Goal: Find contact information: Find contact information

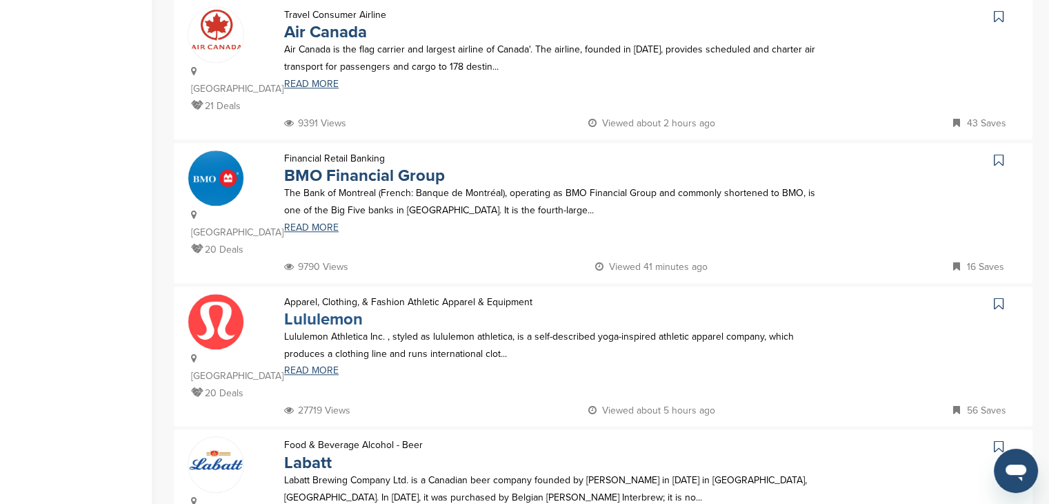
click at [343, 309] on link "Lululemon" at bounding box center [323, 319] width 79 height 20
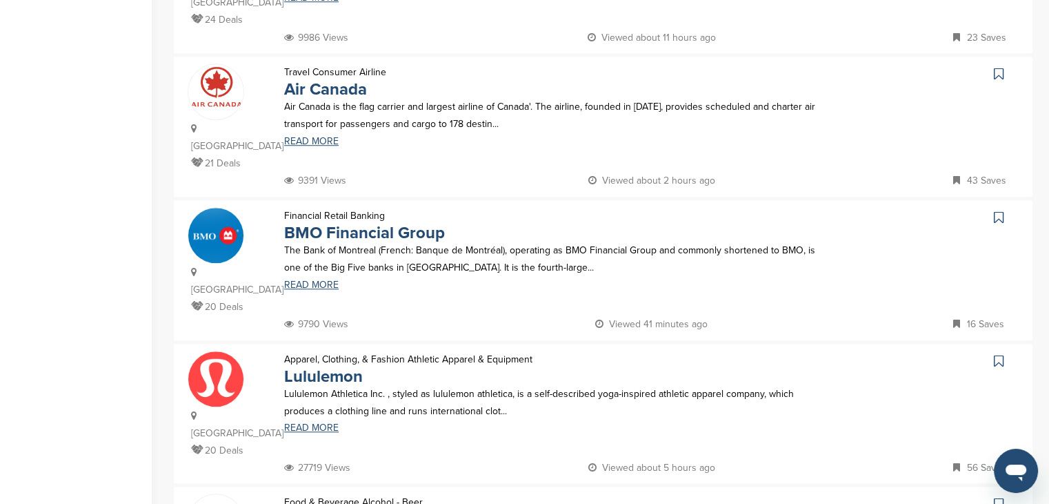
scroll to position [1035, 0]
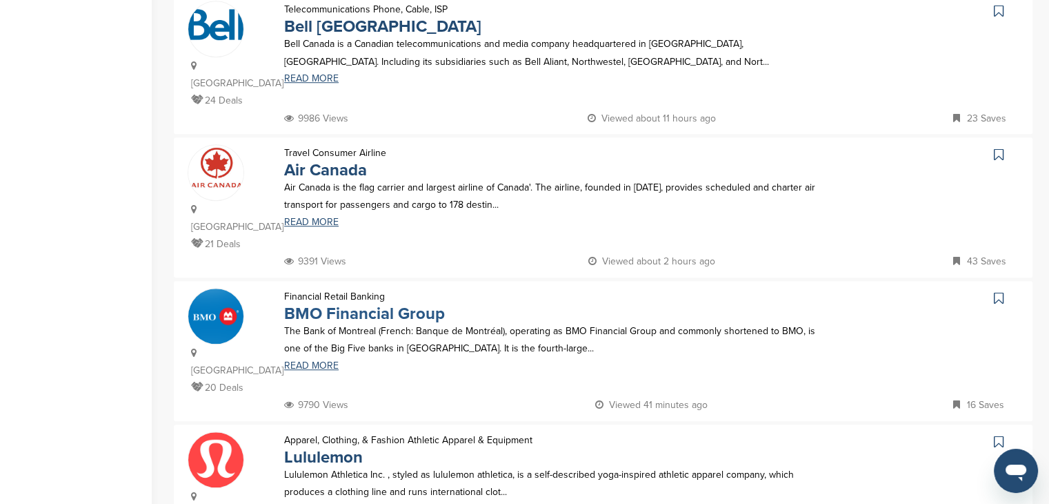
click at [426, 304] on link "BMO Financial Group" at bounding box center [364, 314] width 161 height 20
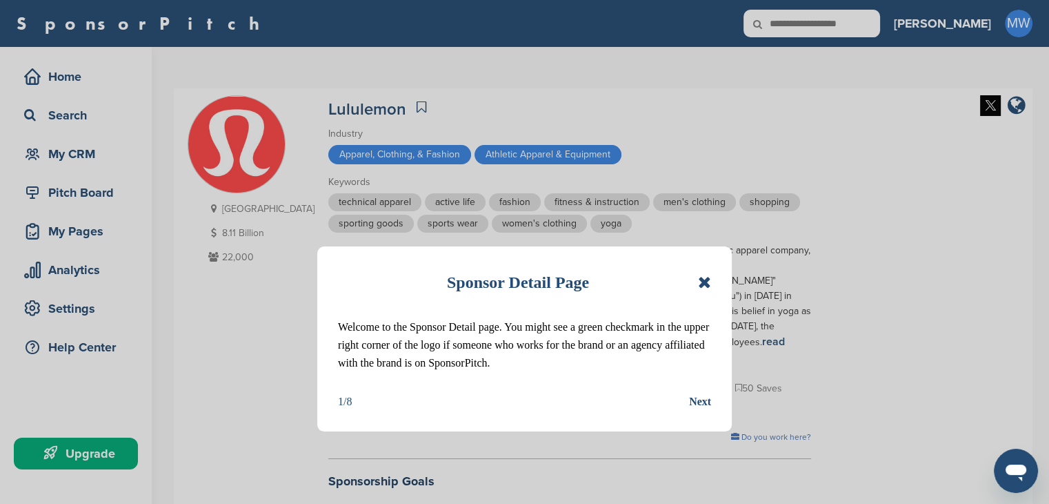
click at [707, 279] on icon at bounding box center [704, 282] width 13 height 17
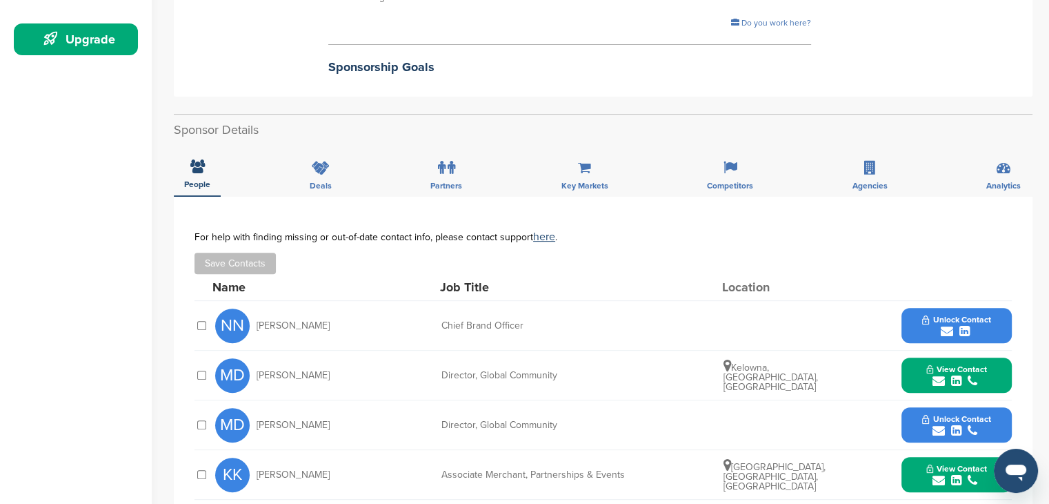
scroll to position [483, 0]
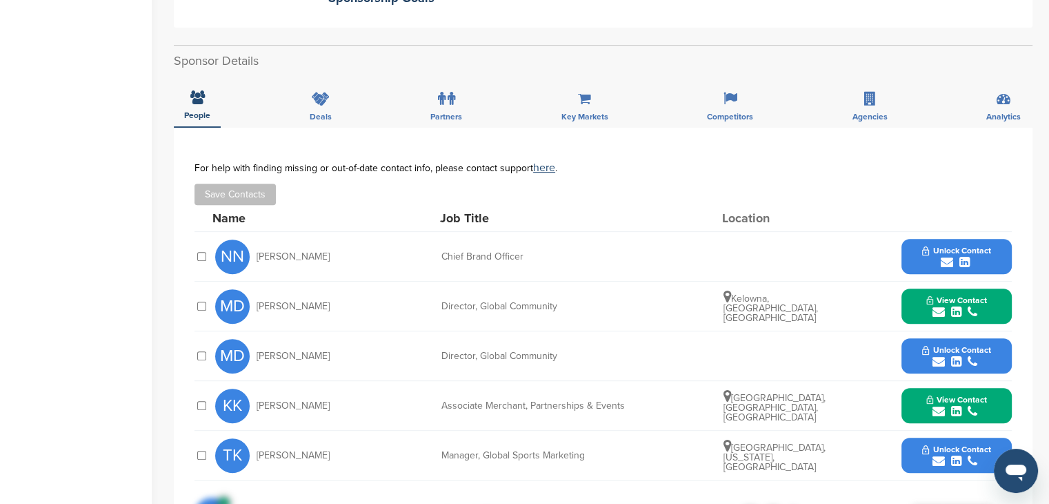
click at [964, 405] on div "submit" at bounding box center [956, 411] width 61 height 13
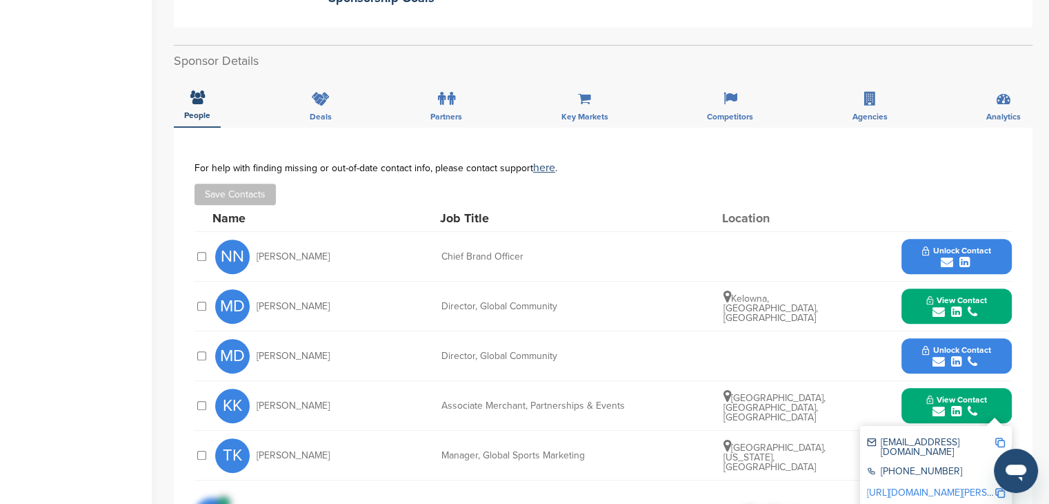
click at [1001, 437] on img at bounding box center [1000, 442] width 10 height 10
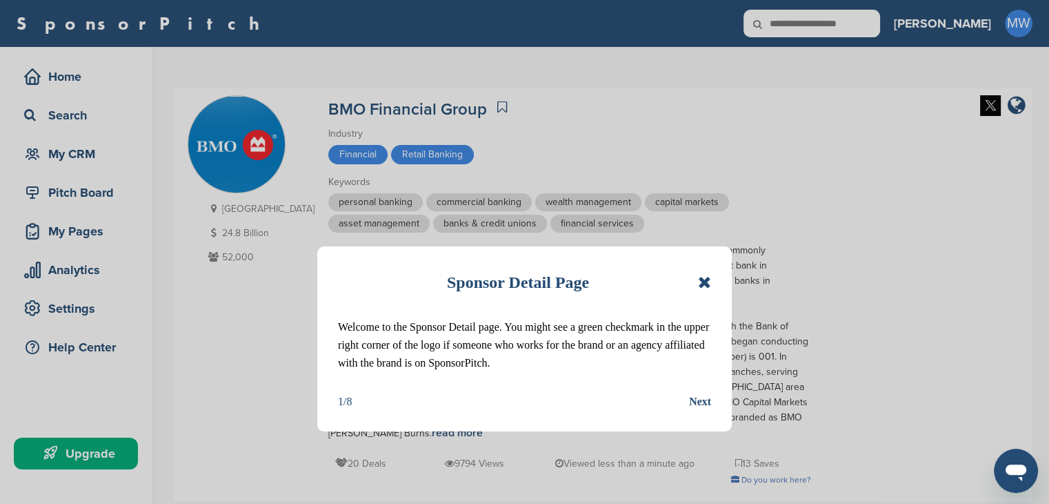
click at [701, 272] on div "Sponsor Detail Page" at bounding box center [524, 282] width 373 height 30
click at [701, 277] on icon at bounding box center [704, 282] width 13 height 17
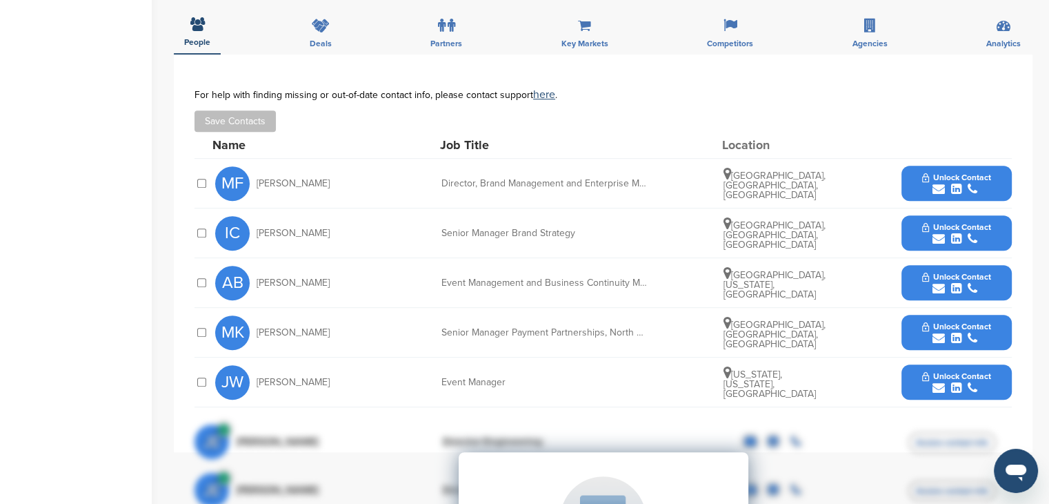
scroll to position [621, 0]
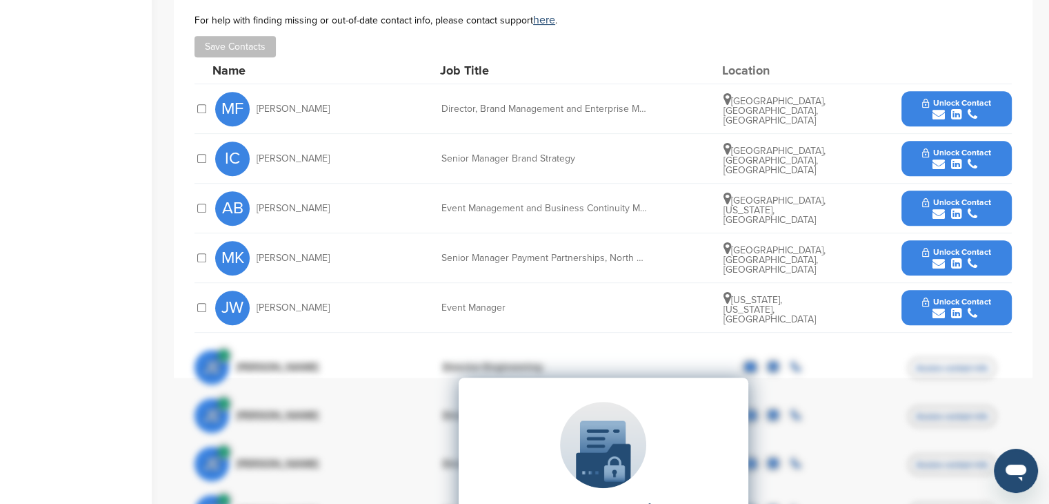
click at [975, 108] on icon "submit" at bounding box center [973, 114] width 10 height 12
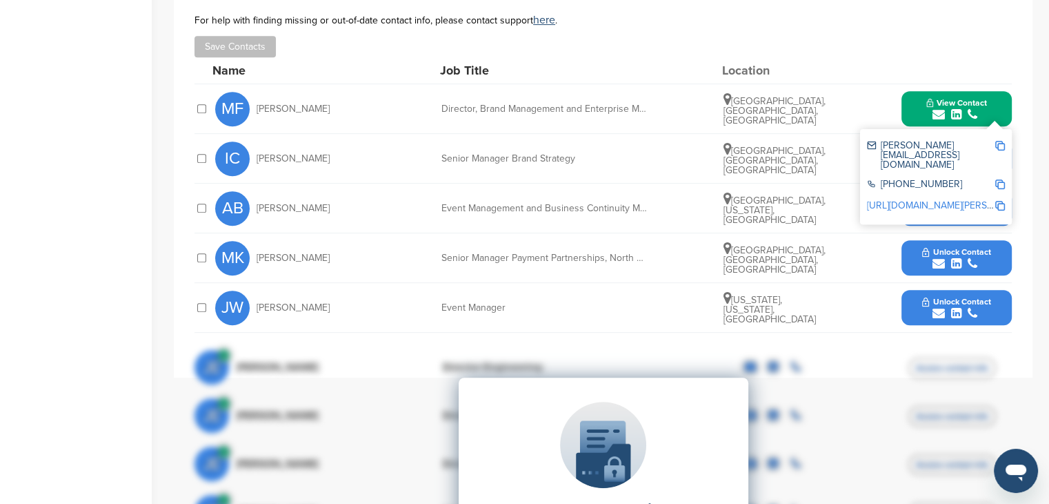
click at [983, 64] on div at bounding box center [957, 70] width 110 height 12
click at [1024, 79] on div "**********" at bounding box center [603, 178] width 859 height 397
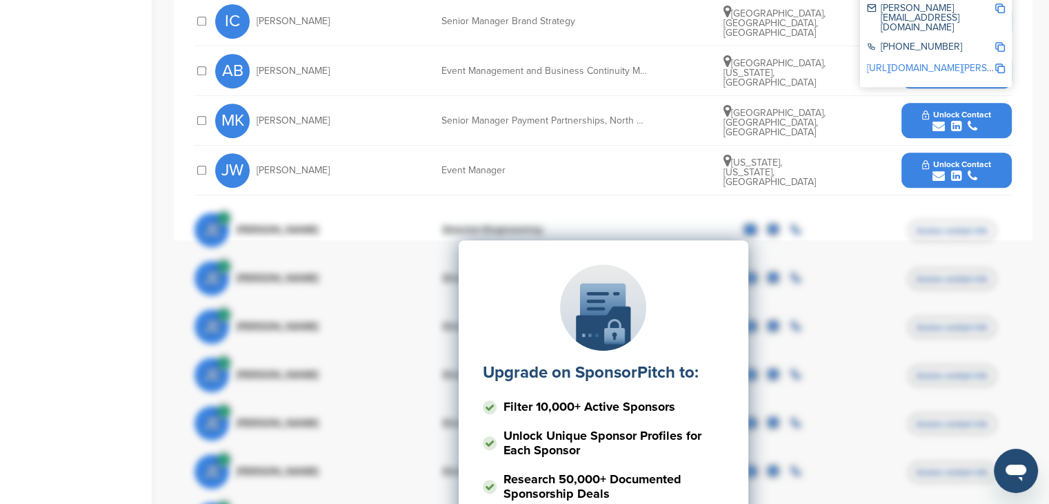
scroll to position [759, 0]
click at [966, 169] on div "submit" at bounding box center [956, 175] width 68 height 13
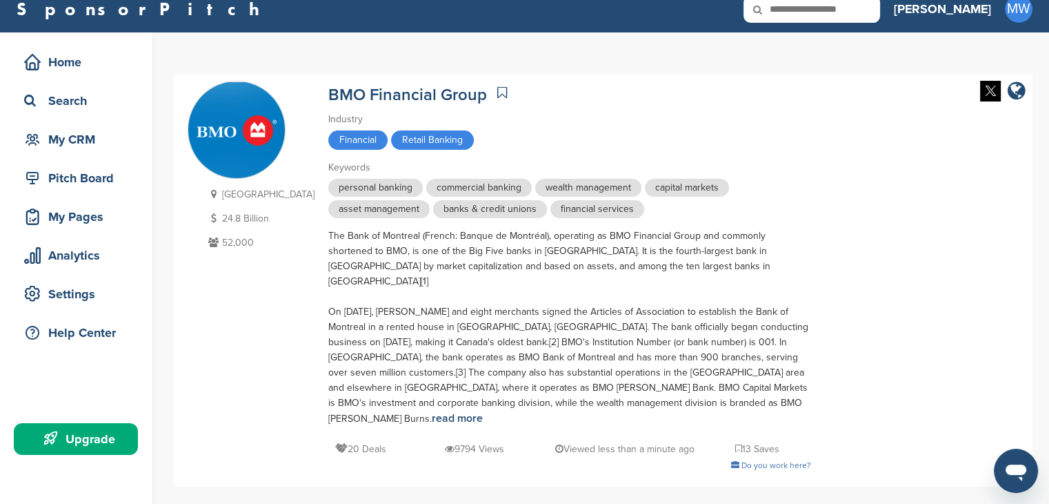
scroll to position [0, 0]
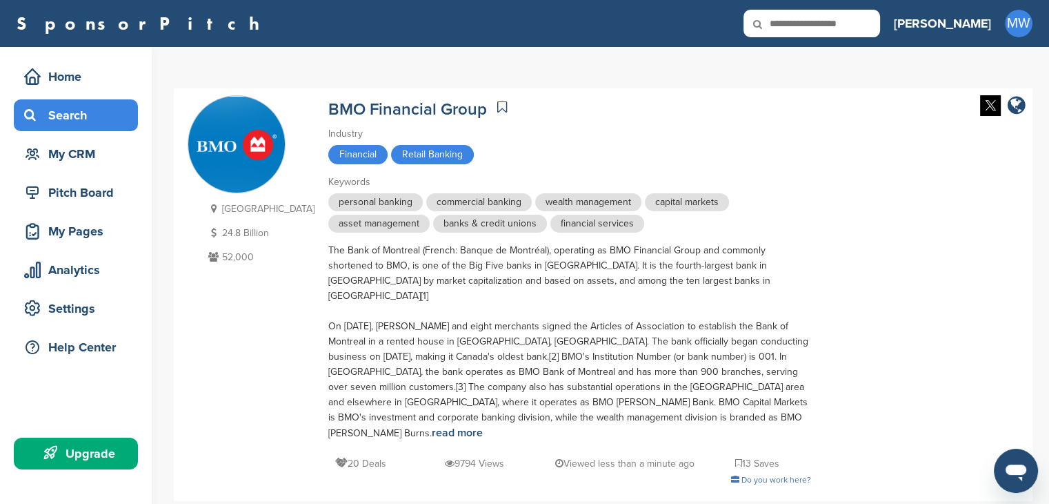
click at [99, 114] on div "Search" at bounding box center [79, 115] width 117 height 25
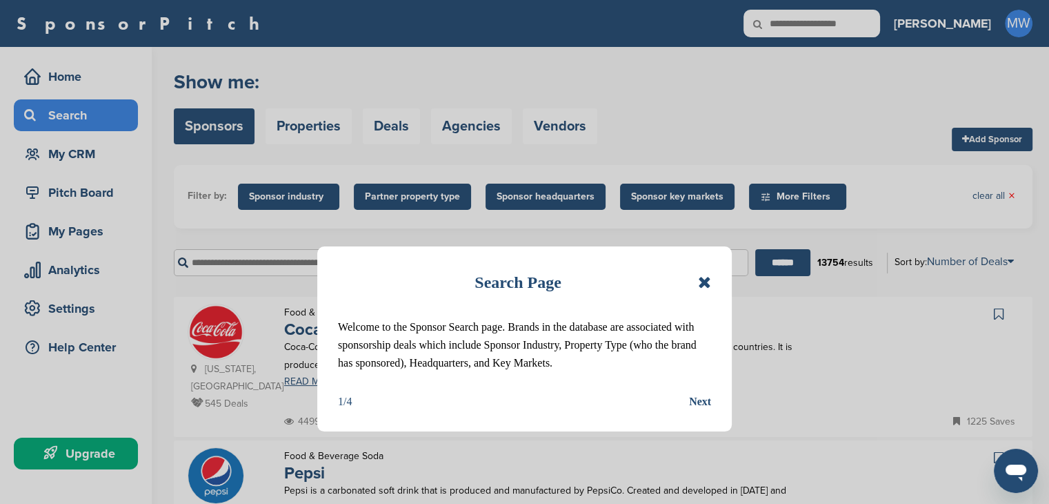
click at [704, 282] on icon at bounding box center [704, 282] width 13 height 17
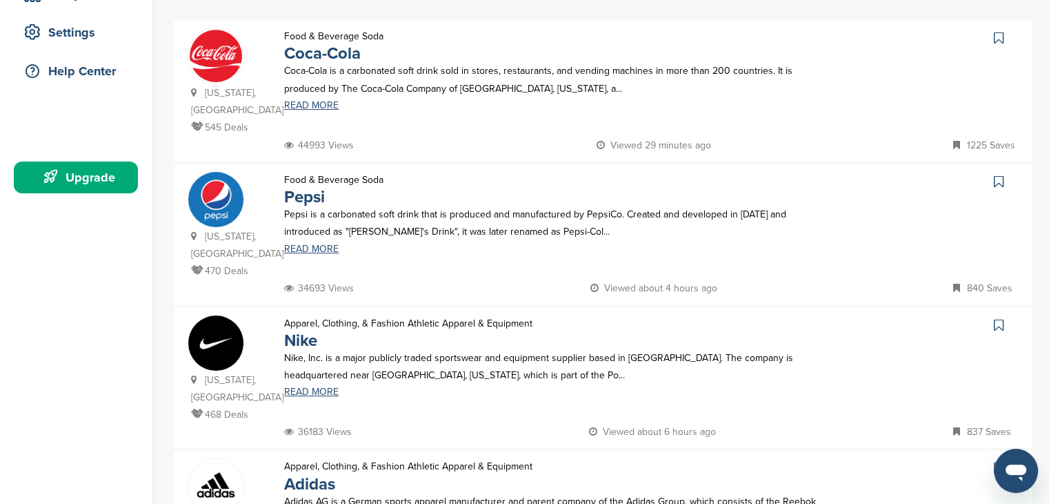
scroll to position [345, 0]
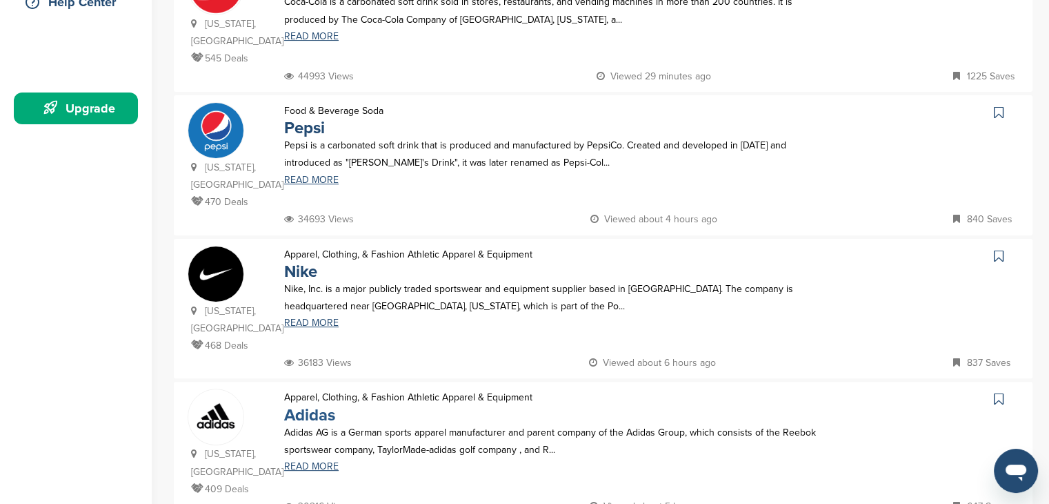
click at [311, 405] on link "Adidas" at bounding box center [309, 415] width 51 height 20
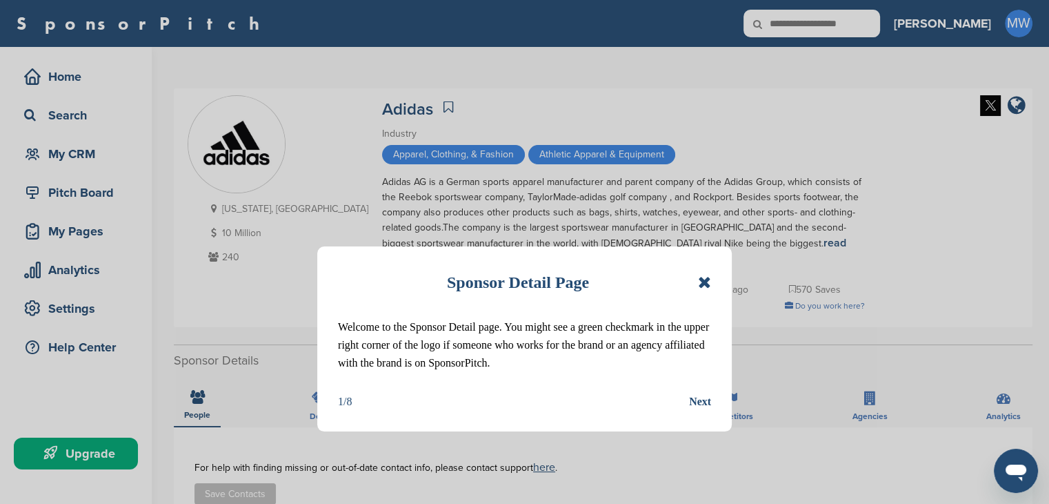
click at [709, 285] on icon at bounding box center [704, 282] width 13 height 17
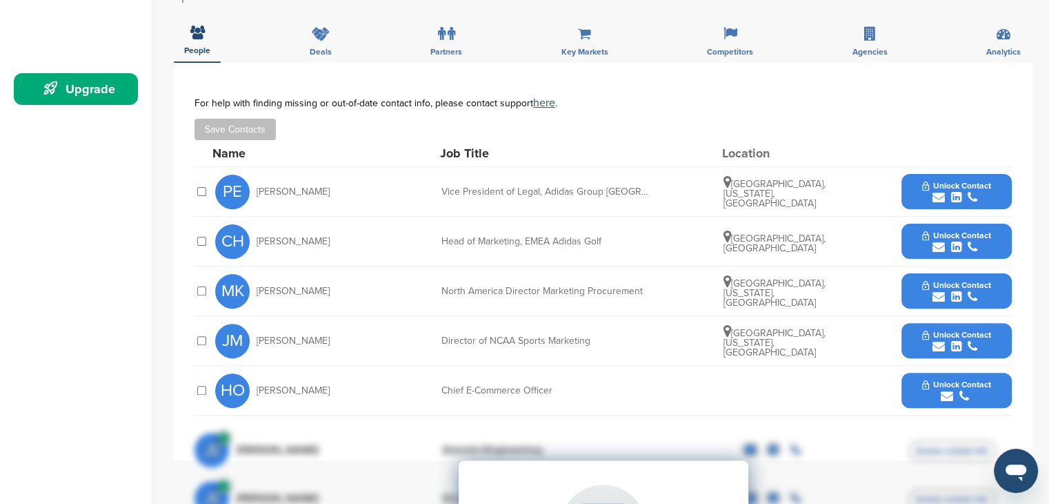
scroll to position [345, 0]
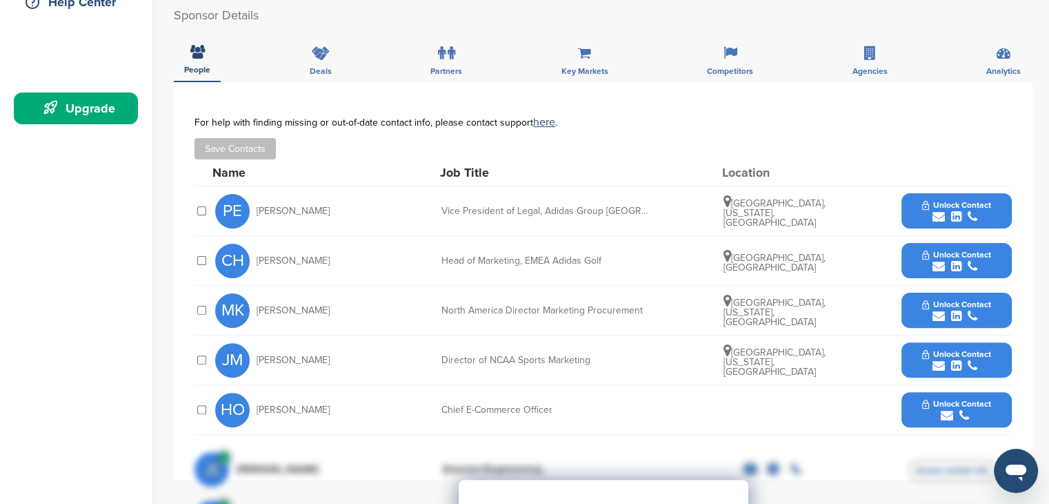
click at [997, 299] on button "Unlock Contact" at bounding box center [956, 310] width 101 height 41
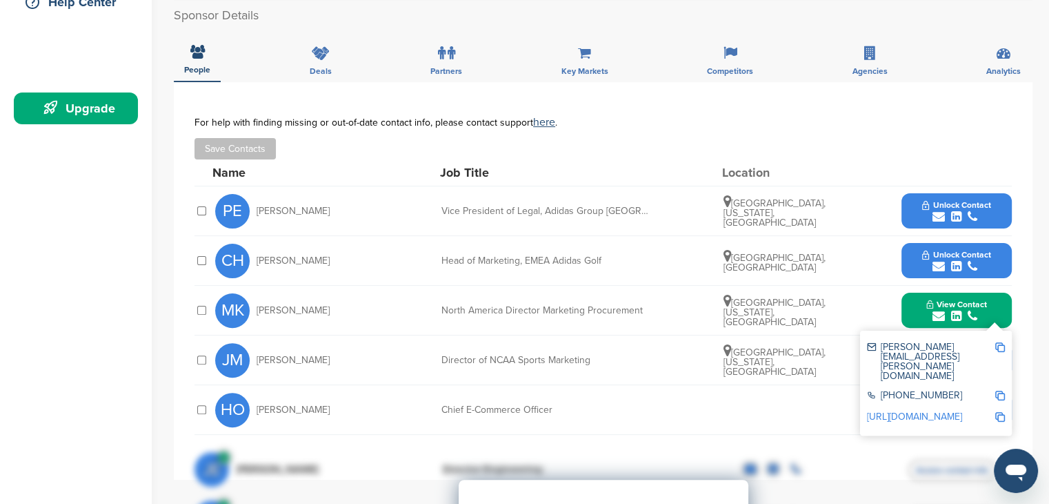
click at [984, 260] on div "submit" at bounding box center [956, 266] width 68 height 13
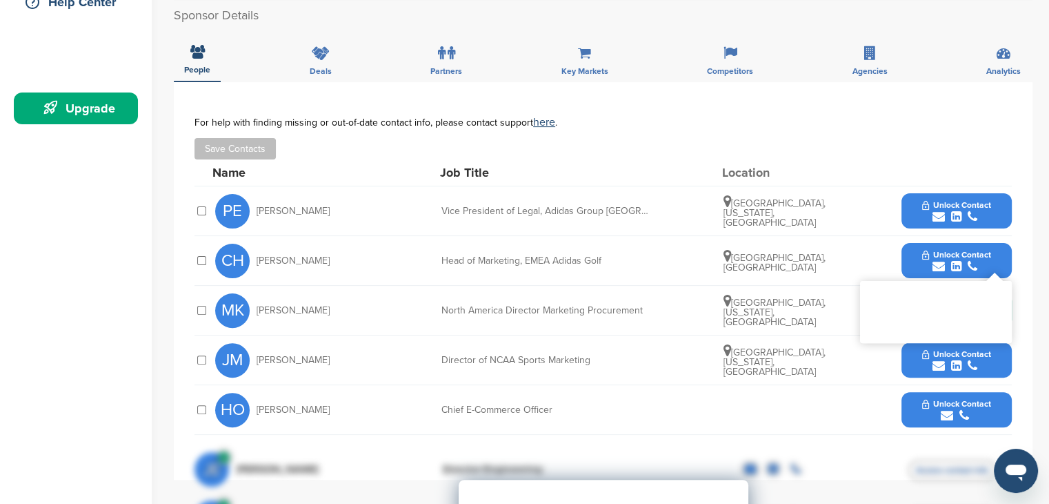
click at [987, 210] on div "submit" at bounding box center [956, 216] width 68 height 13
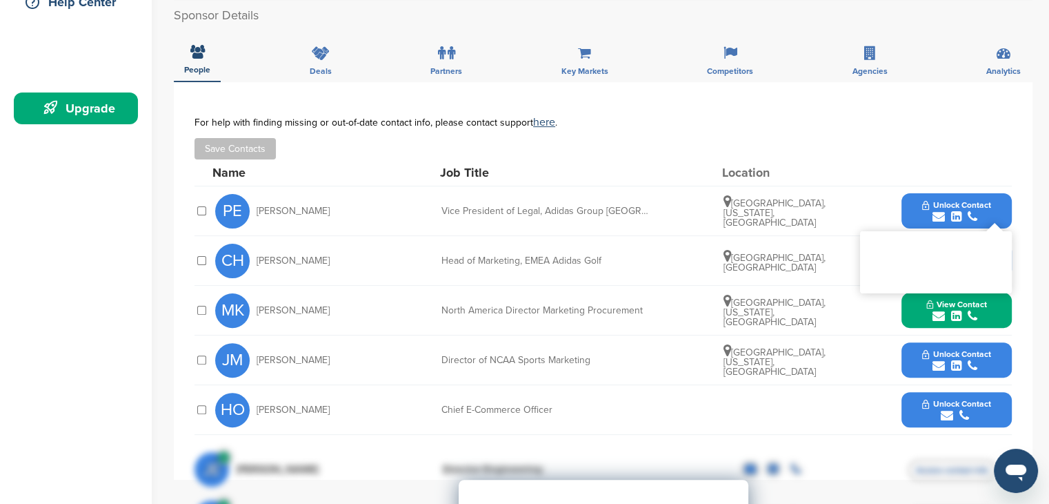
click at [999, 297] on button "View Contact" at bounding box center [957, 310] width 94 height 41
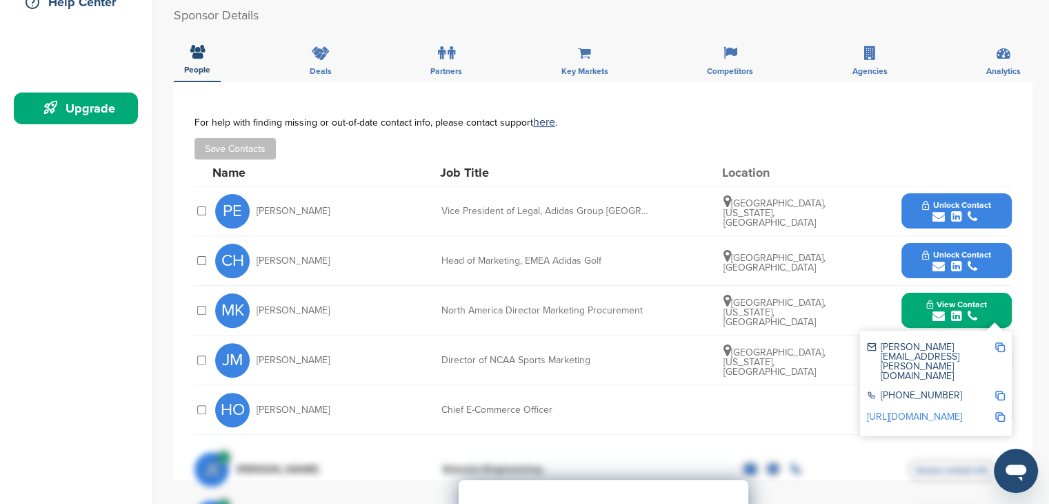
click at [957, 410] on link "[URL][DOMAIN_NAME]" at bounding box center [914, 416] width 95 height 12
